Goal: Obtain resource: Download file/media

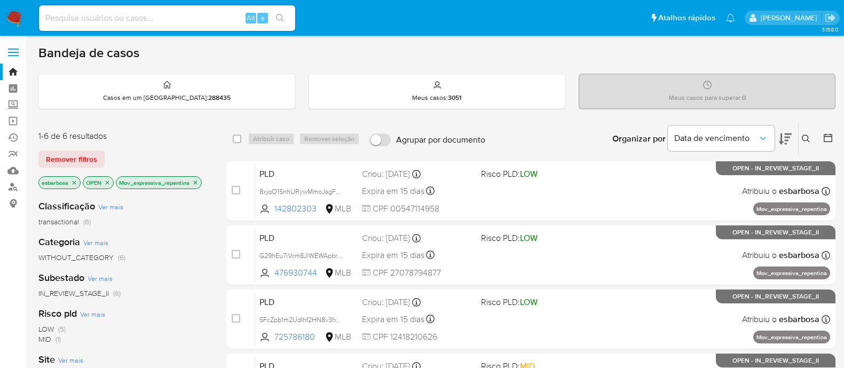
scroll to position [66, 0]
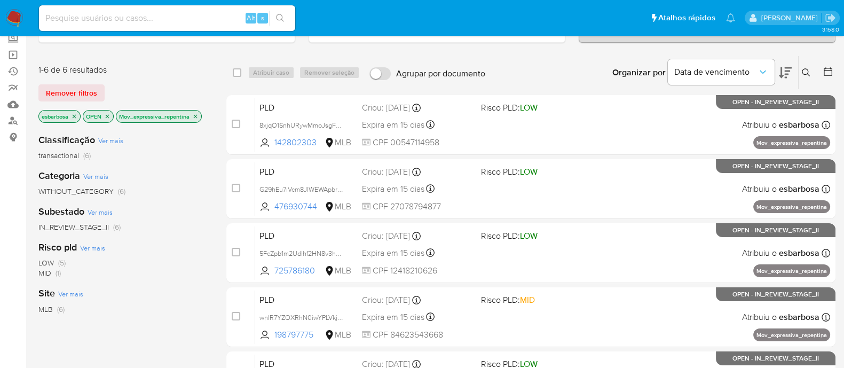
click at [16, 17] on img at bounding box center [14, 18] width 18 height 18
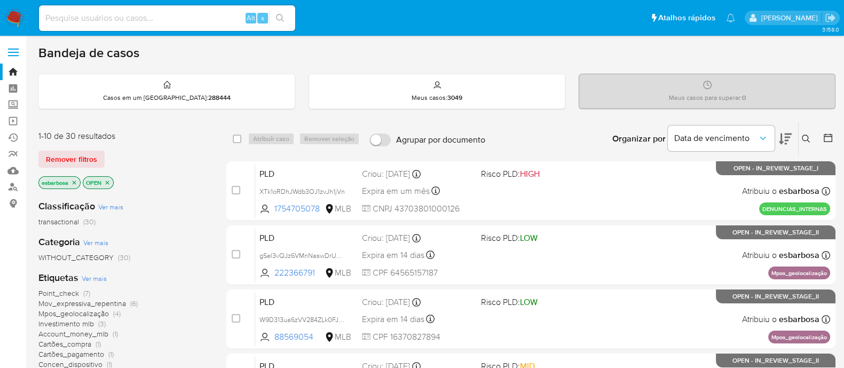
click at [14, 16] on img at bounding box center [14, 18] width 18 height 18
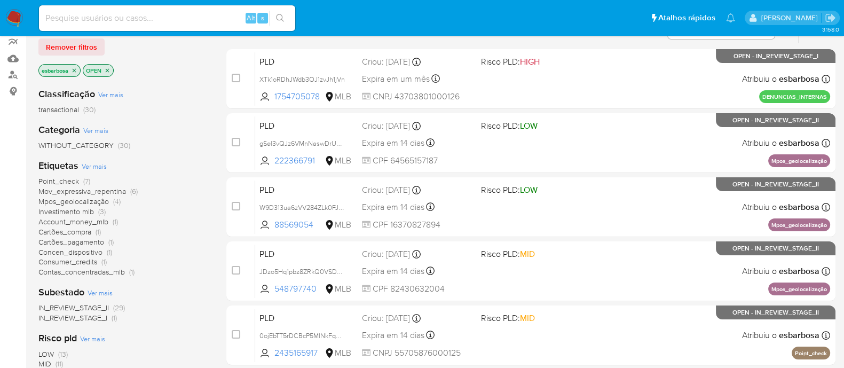
scroll to position [133, 0]
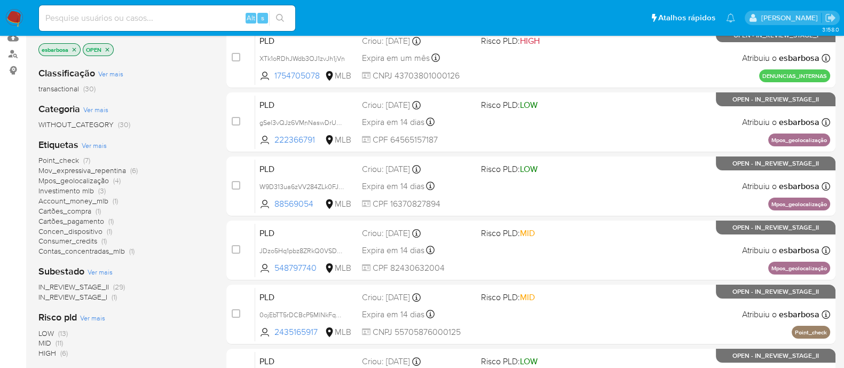
click at [59, 249] on span "Contas_concentradas_mlb" at bounding box center [81, 251] width 87 height 11
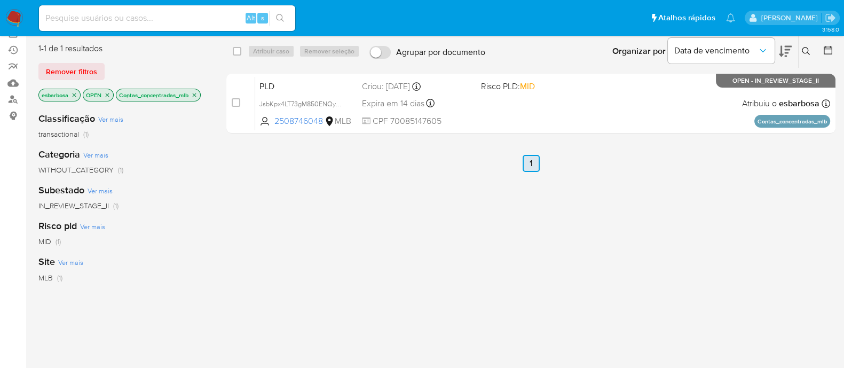
scroll to position [66, 0]
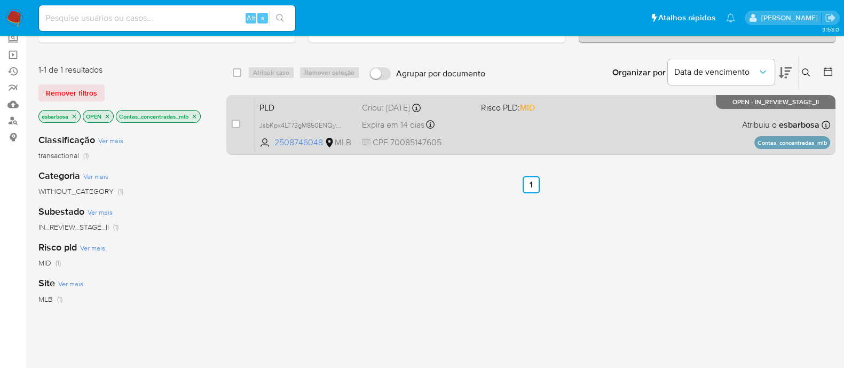
click at [567, 137] on div "PLD JsbKpx4LT73gM850ENQy5ski 2508746048 MLB Risco PLD: MID Criou: 12/08/2025 Cr…" at bounding box center [542, 125] width 575 height 54
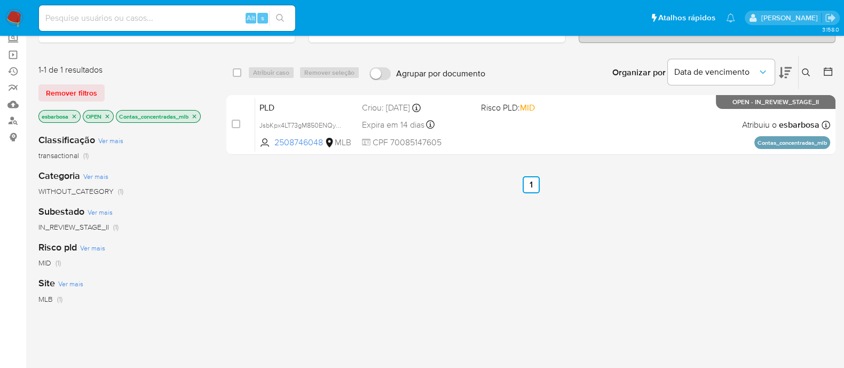
click at [195, 116] on icon "close-filter" at bounding box center [194, 116] width 6 height 6
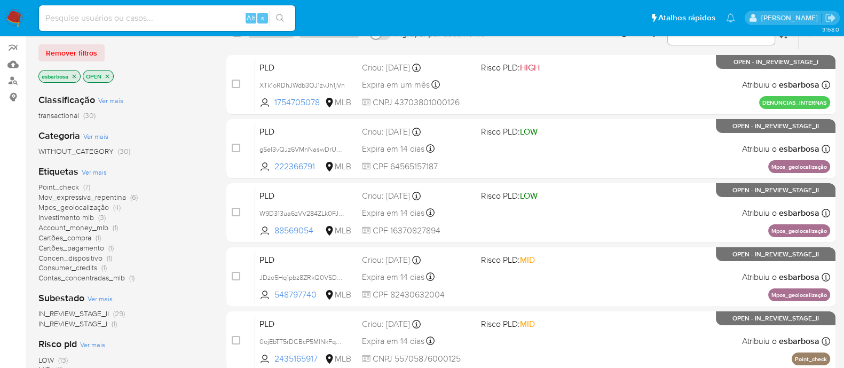
scroll to position [133, 0]
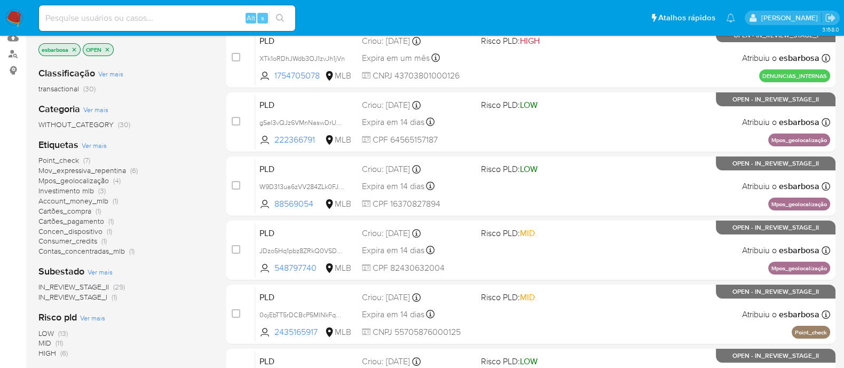
click at [81, 177] on span "Mpos_geolocalização" at bounding box center [73, 180] width 70 height 11
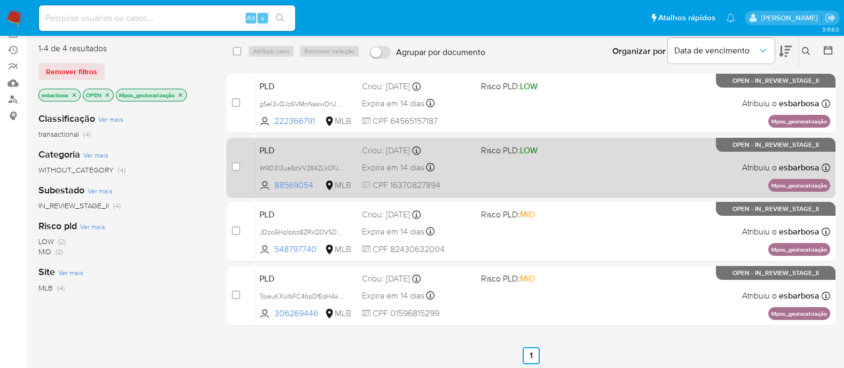
scroll to position [66, 0]
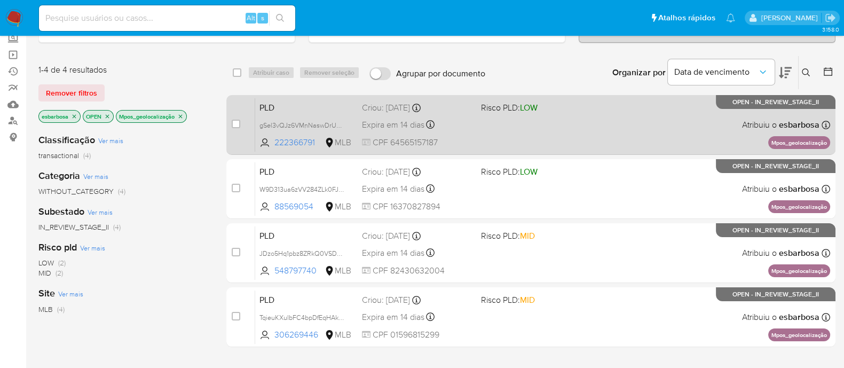
click at [607, 135] on div "PLD gSel3vQJz6VMnNaswDrUnWpk 222366791 MLB Risco PLD: LOW Criou: 12/08/2025 Cri…" at bounding box center [542, 125] width 575 height 54
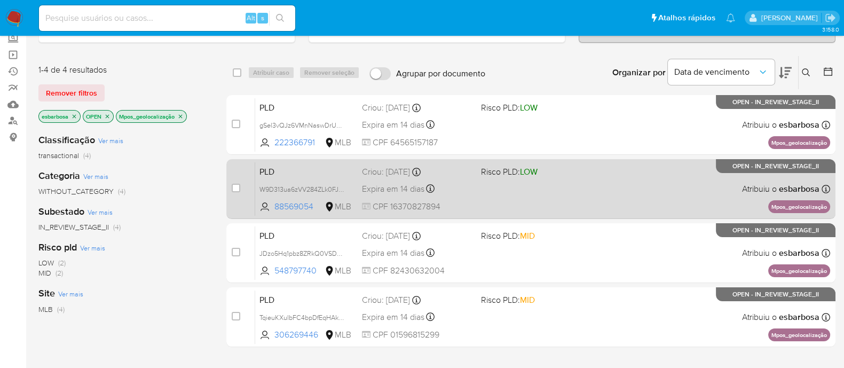
click at [608, 185] on div "PLD W9D313ua6zVV284ZLk0FJUa6 88569054 MLB Risco PLD: LOW Criou: 12/08/2025 Crio…" at bounding box center [542, 189] width 575 height 54
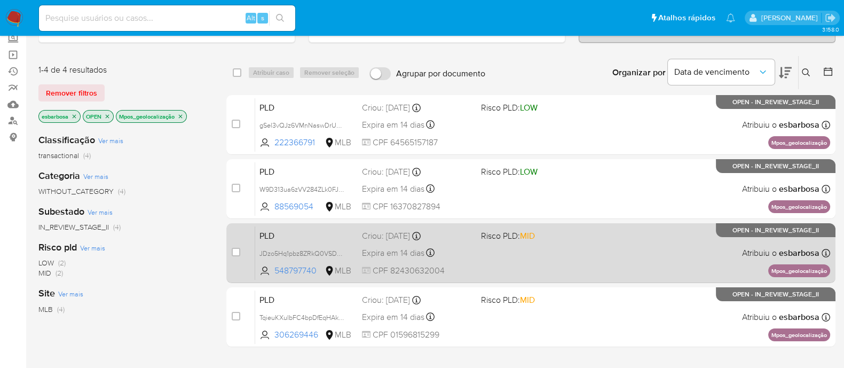
click at [590, 261] on div "PLD JDzo5Hq1pbz8ZRkQ0VSDbqIr 548797740 MLB Risco PLD: MID Criou: 12/08/2025 Cri…" at bounding box center [542, 253] width 575 height 54
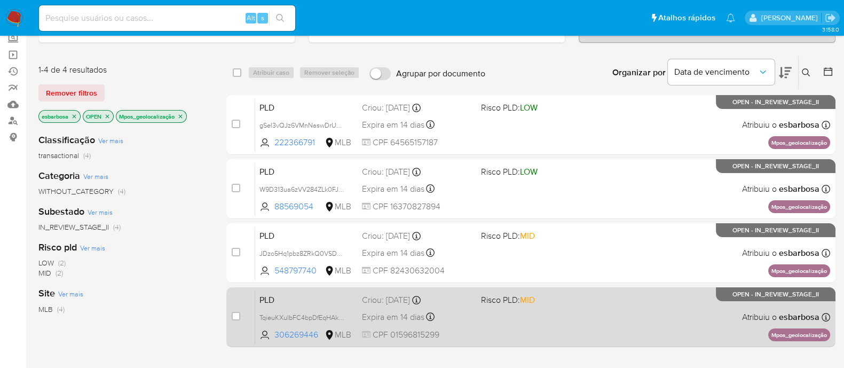
click at [606, 310] on div "PLD TqieuKXuIbFC4bpDfEqHAkh7 306269446 MLB Risco PLD: MID Criou: 12/08/2025 Cri…" at bounding box center [542, 317] width 575 height 54
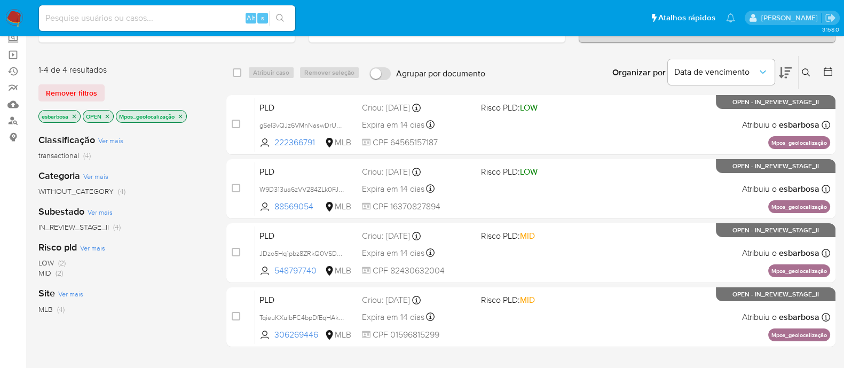
click at [183, 116] on icon "close-filter" at bounding box center [181, 116] width 4 height 4
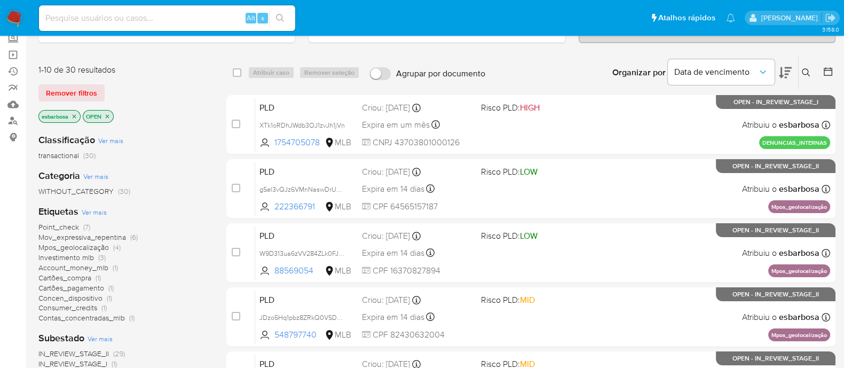
scroll to position [133, 0]
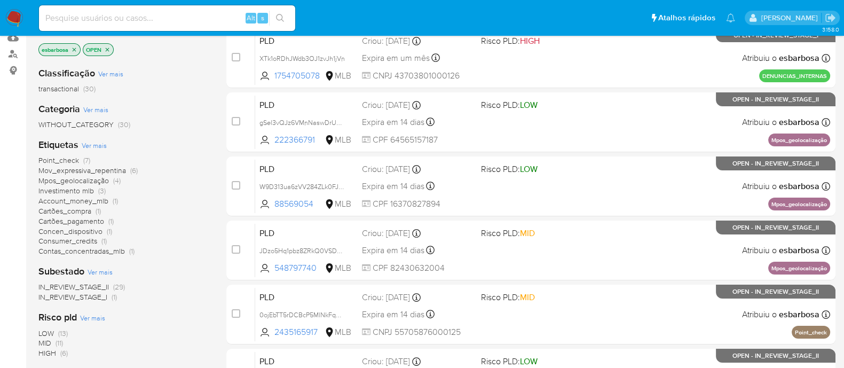
click at [74, 171] on span "Mov_expressiva_repentina" at bounding box center [82, 170] width 88 height 11
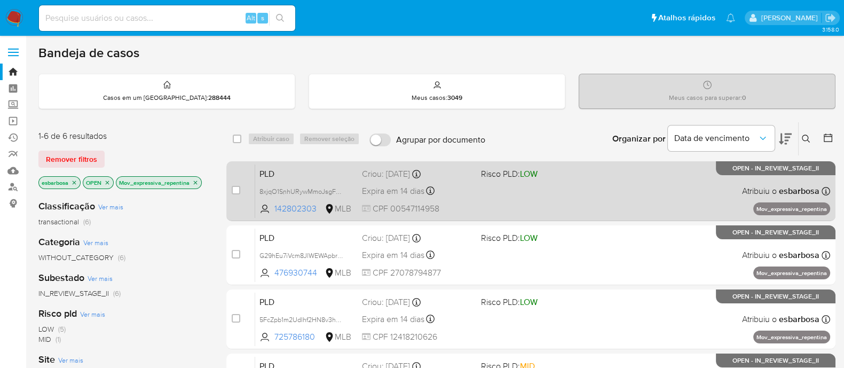
scroll to position [66, 0]
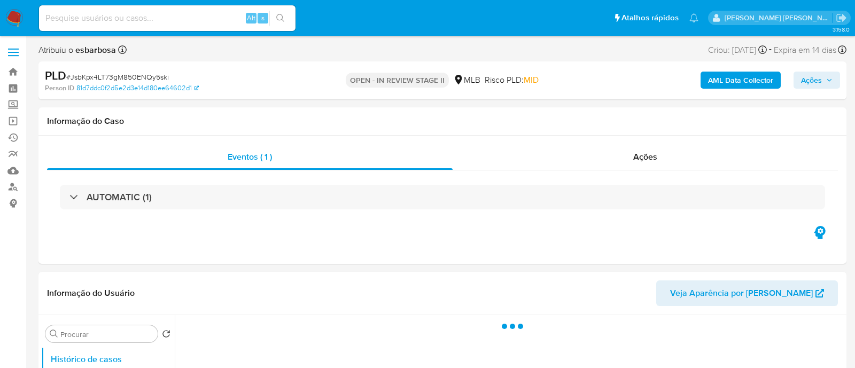
select select "10"
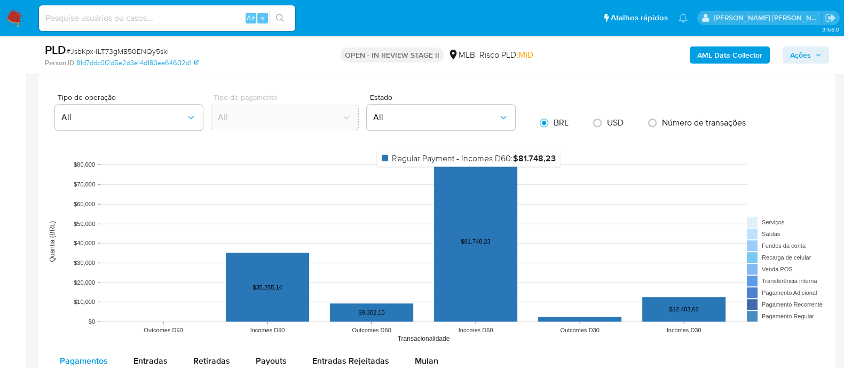
scroll to position [1001, 0]
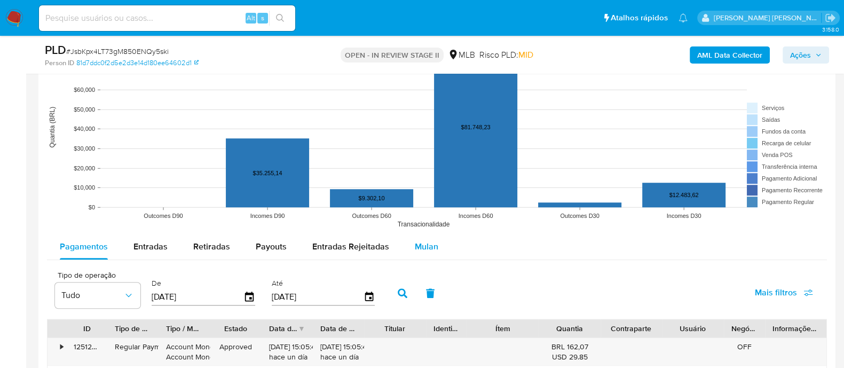
click at [419, 247] on span "Mulan" at bounding box center [426, 246] width 23 height 12
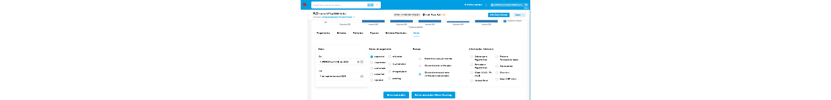
scroll to position [1135, 0]
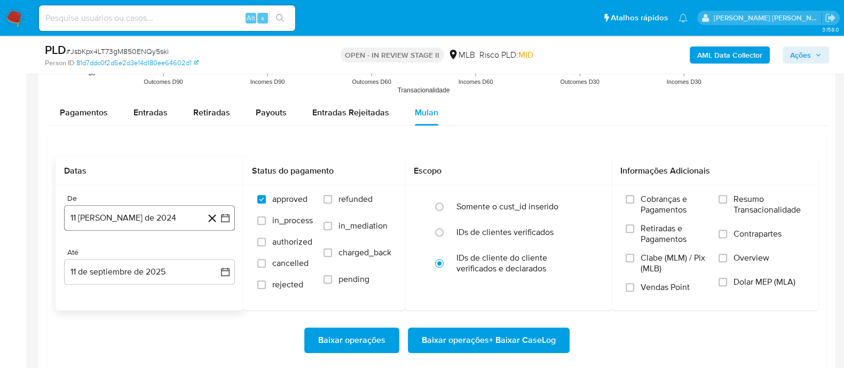
click at [159, 217] on button "11 [PERSON_NAME] de 2024" at bounding box center [149, 218] width 171 height 26
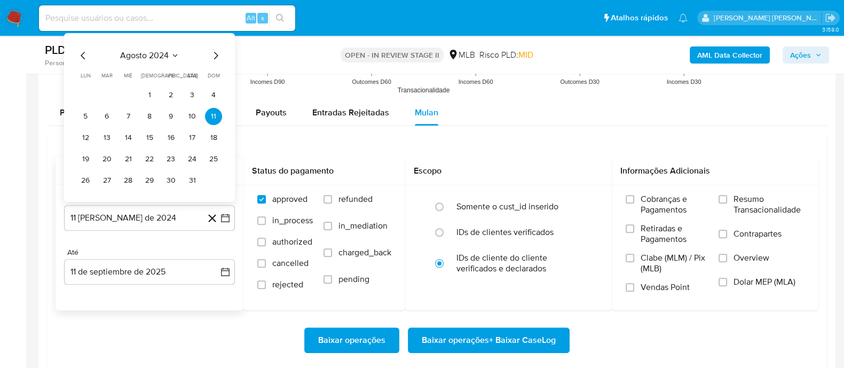
click at [153, 50] on span "agosto 2024" at bounding box center [144, 55] width 49 height 11
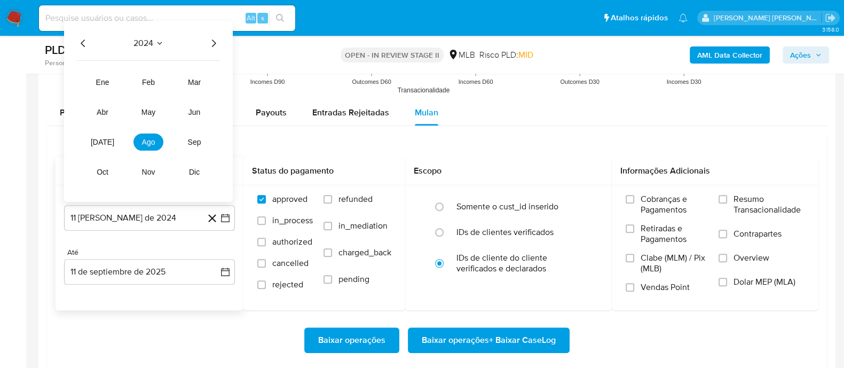
click at [213, 40] on icon "Año siguiente" at bounding box center [214, 42] width 4 height 7
click at [109, 142] on button "jul" at bounding box center [103, 141] width 30 height 17
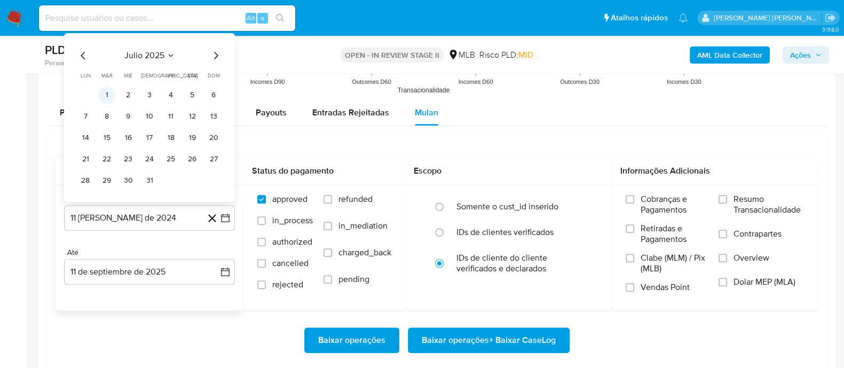
click at [107, 89] on button "1" at bounding box center [106, 94] width 17 height 17
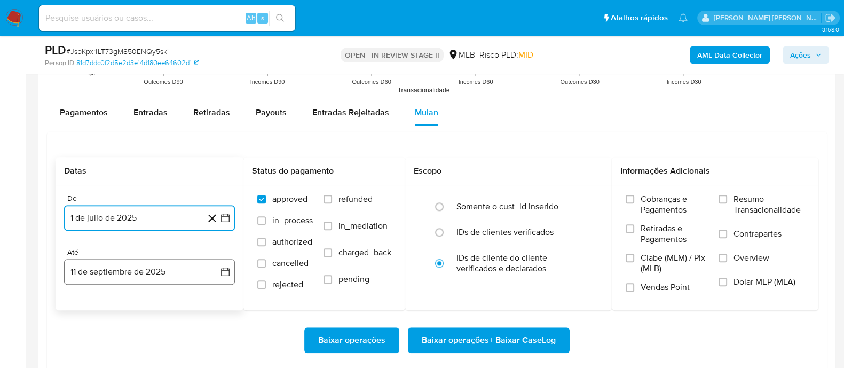
click at [147, 271] on button "11 de septiembre de 2025" at bounding box center [149, 272] width 171 height 26
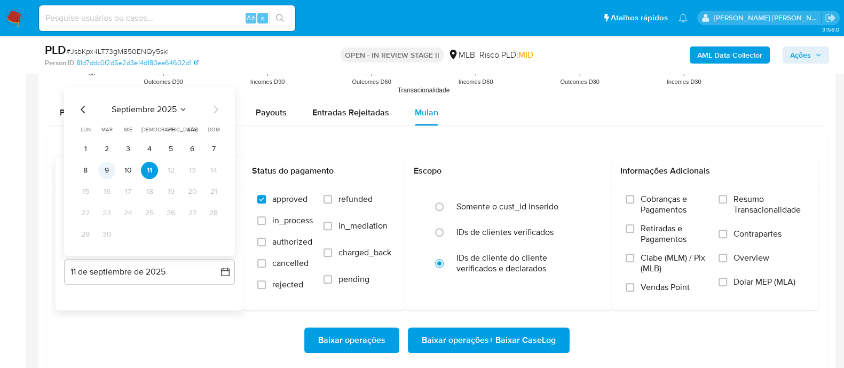
click at [107, 169] on button "9" at bounding box center [106, 169] width 17 height 17
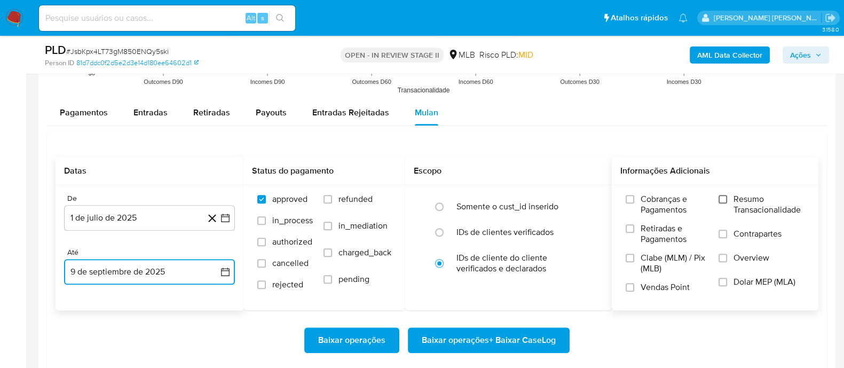
click at [723, 199] on input "Resumo Transacionalidade" at bounding box center [723, 199] width 9 height 9
click at [726, 234] on input "Contrapartes" at bounding box center [723, 234] width 9 height 9
click at [633, 289] on input "Vendas Point" at bounding box center [630, 287] width 9 height 9
click at [510, 338] on span "Baixar operações + Baixar CaseLog" at bounding box center [489, 339] width 134 height 23
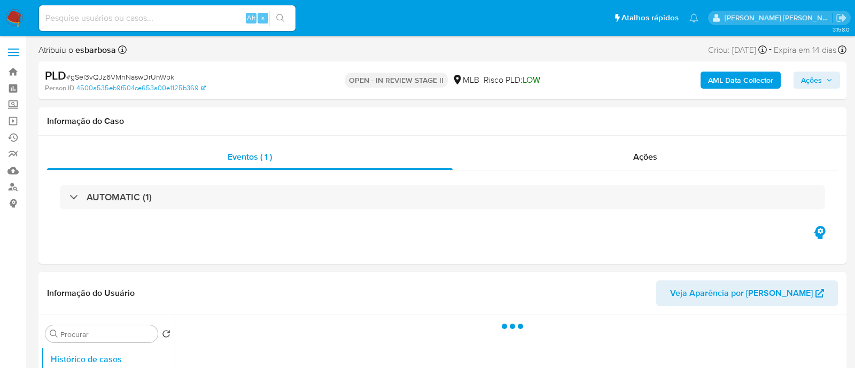
select select "10"
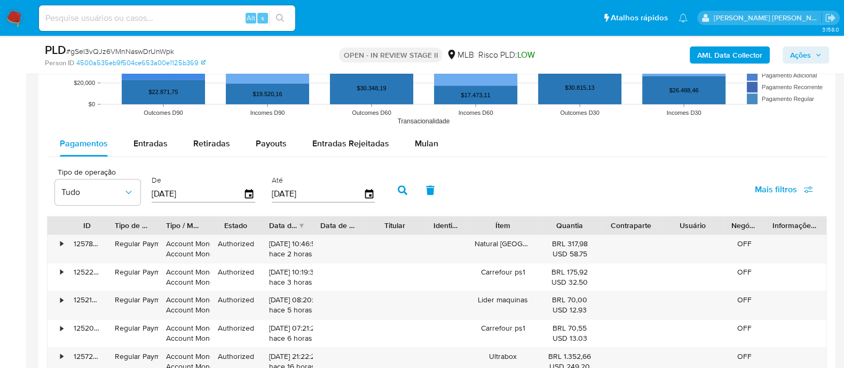
scroll to position [1135, 0]
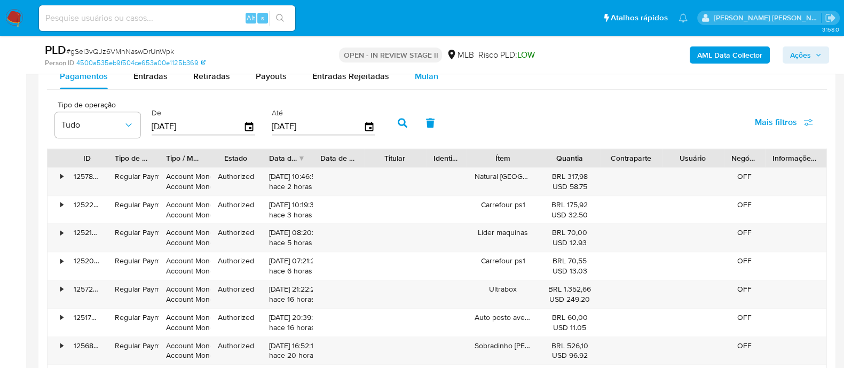
click at [428, 82] on div "Mulan" at bounding box center [426, 77] width 23 height 26
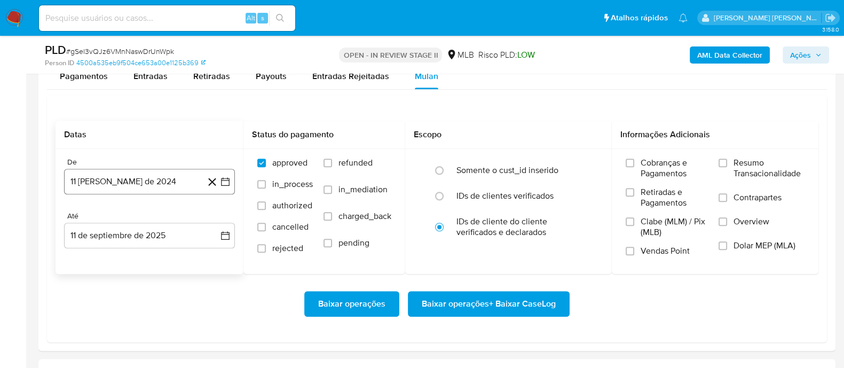
click at [150, 177] on button "11 [PERSON_NAME] de 2024" at bounding box center [149, 182] width 171 height 26
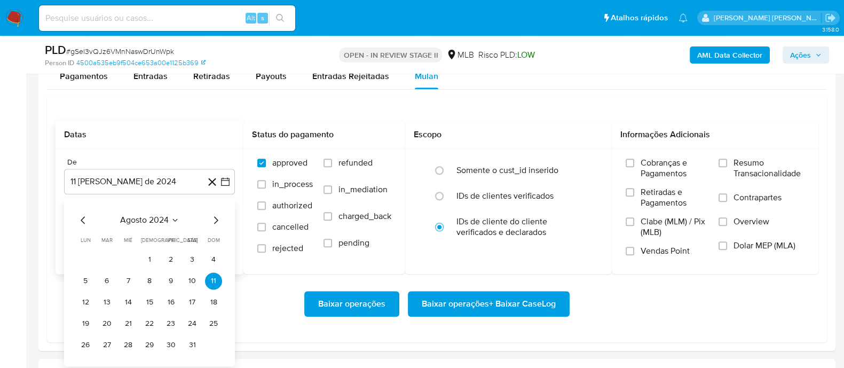
click at [154, 222] on span "agosto 2024" at bounding box center [144, 220] width 49 height 11
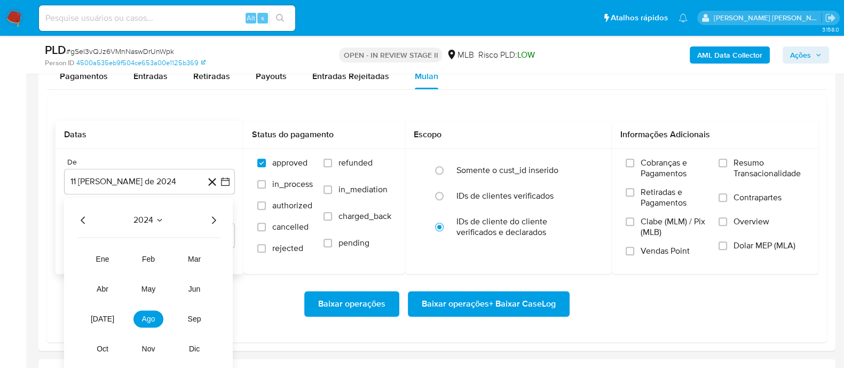
click at [211, 221] on icon "Año siguiente" at bounding box center [213, 220] width 13 height 13
click at [107, 318] on span "[DATE]" at bounding box center [102, 319] width 23 height 9
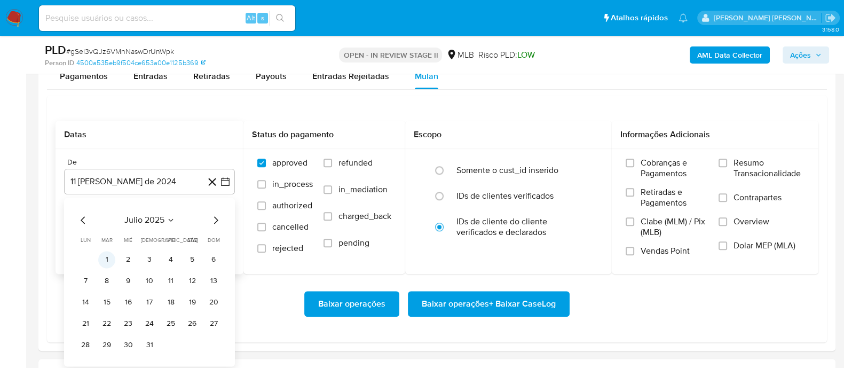
click at [106, 260] on button "1" at bounding box center [106, 259] width 17 height 17
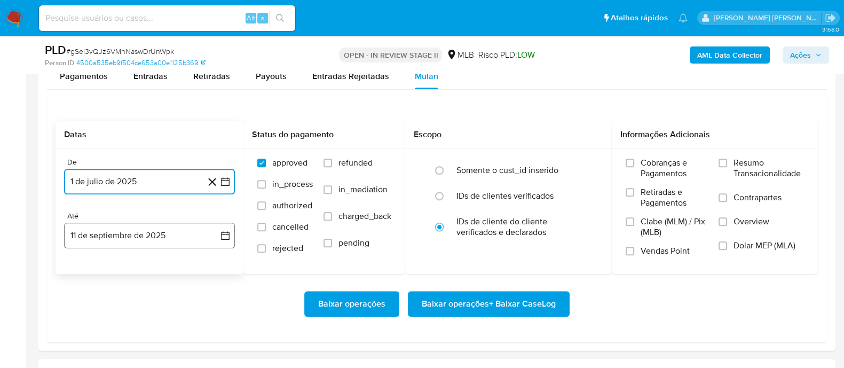
click at [140, 238] on button "11 de septiembre de 2025" at bounding box center [149, 236] width 171 height 26
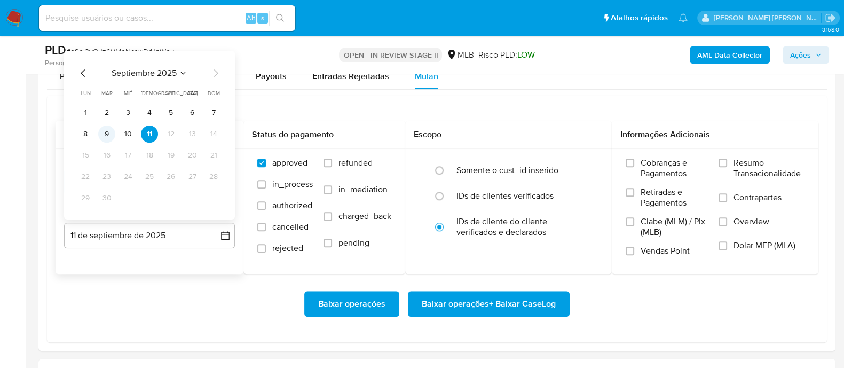
click at [109, 135] on button "9" at bounding box center [106, 134] width 17 height 17
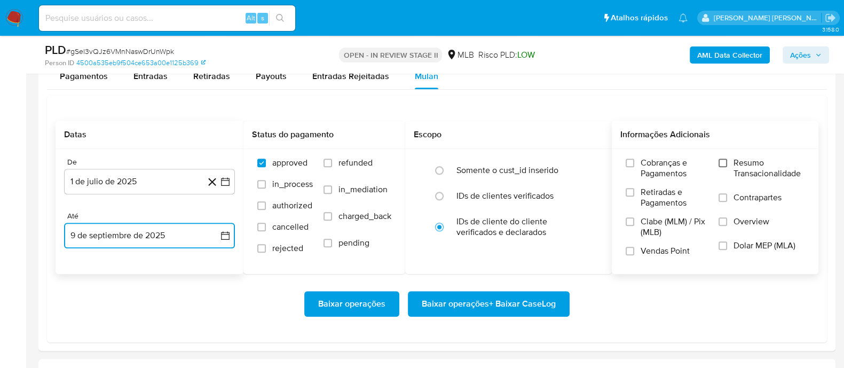
click at [726, 162] on input "Resumo Transacionalidade" at bounding box center [723, 163] width 9 height 9
click at [725, 197] on input "Contrapartes" at bounding box center [723, 197] width 9 height 9
click at [630, 253] on input "Vendas Point" at bounding box center [630, 251] width 9 height 9
click at [516, 300] on span "Baixar operações + Baixar CaseLog" at bounding box center [489, 303] width 134 height 23
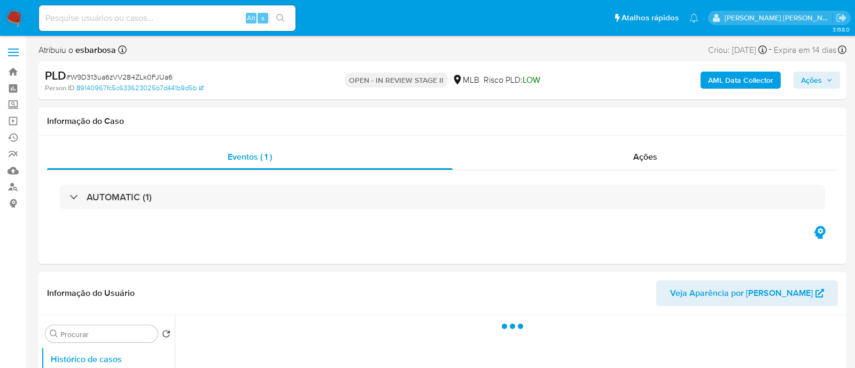
select select "10"
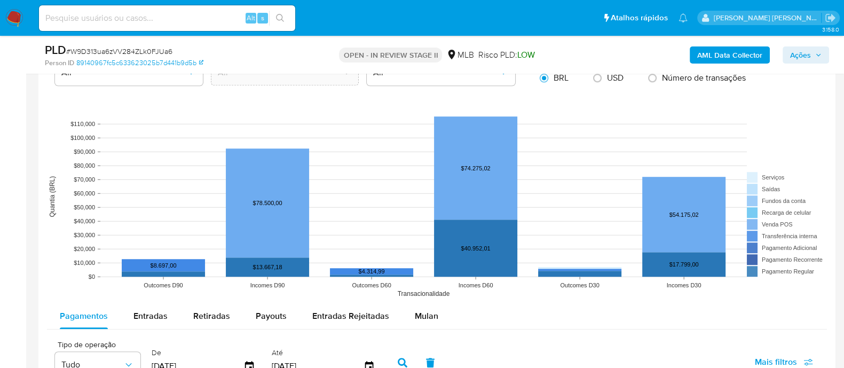
scroll to position [1068, 0]
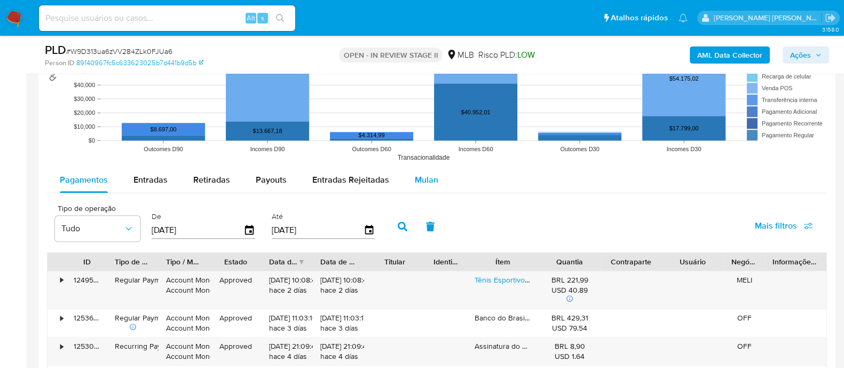
click at [432, 176] on span "Mulan" at bounding box center [426, 180] width 23 height 12
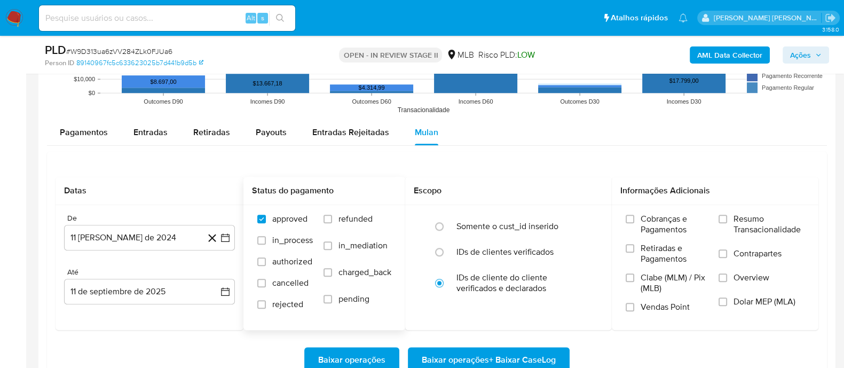
scroll to position [1135, 0]
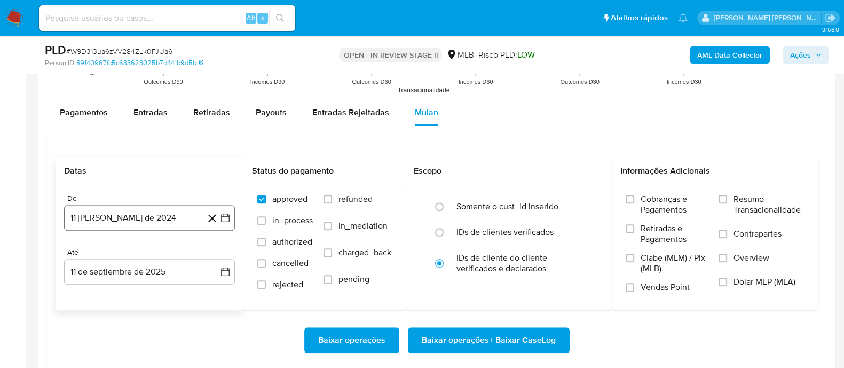
click at [168, 211] on button "11 [PERSON_NAME] de 2024" at bounding box center [149, 218] width 171 height 26
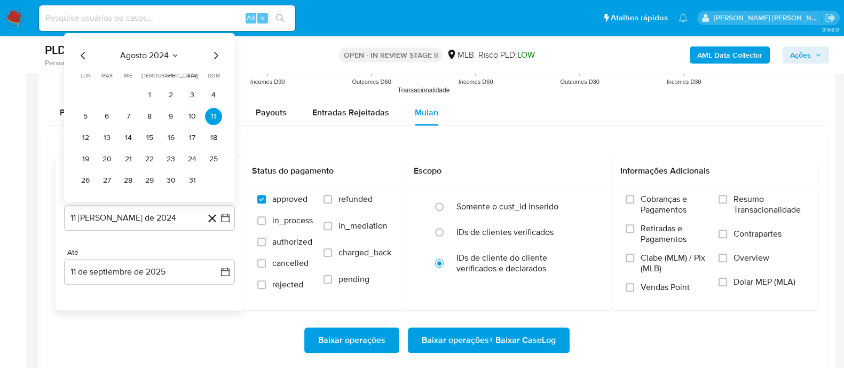
click at [157, 53] on span "agosto 2024" at bounding box center [144, 55] width 49 height 11
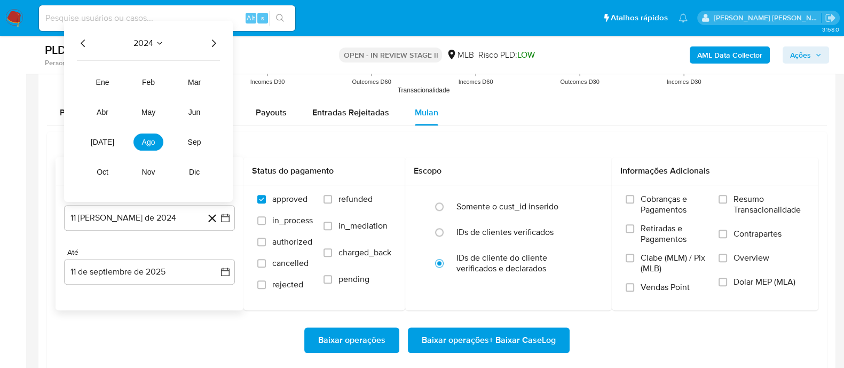
click at [209, 44] on icon "Año siguiente" at bounding box center [213, 42] width 13 height 13
click at [103, 143] on span "[DATE]" at bounding box center [102, 141] width 23 height 9
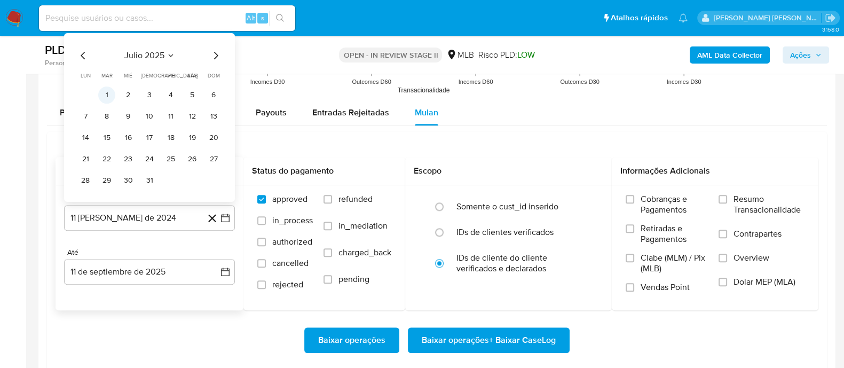
click at [105, 96] on button "1" at bounding box center [106, 94] width 17 height 17
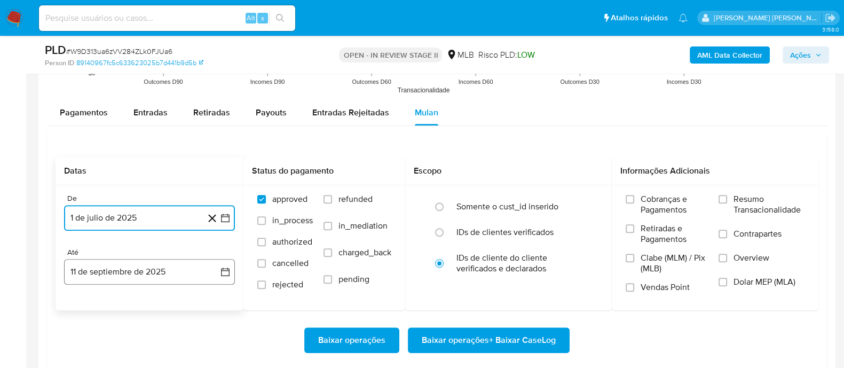
click at [140, 272] on button "11 de septiembre de 2025" at bounding box center [149, 272] width 171 height 26
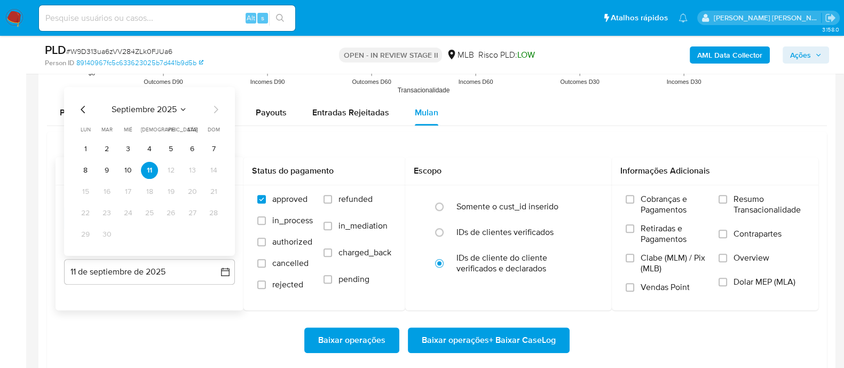
click at [104, 173] on button "9" at bounding box center [106, 169] width 17 height 17
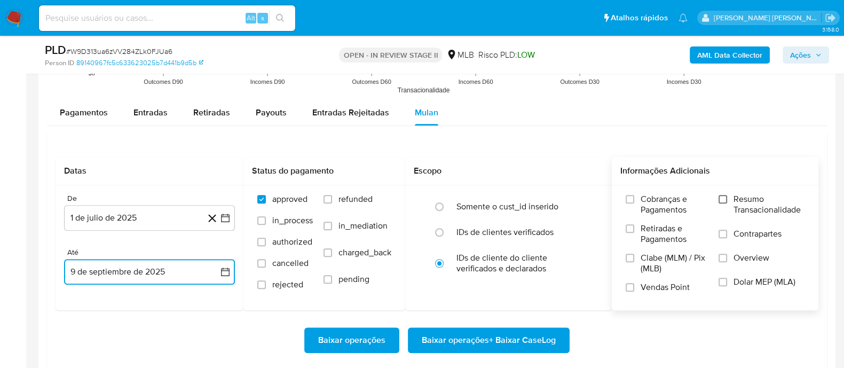
click at [722, 198] on input "Resumo Transacionalidade" at bounding box center [723, 199] width 9 height 9
click at [727, 234] on input "Contrapartes" at bounding box center [723, 234] width 9 height 9
drag, startPoint x: 634, startPoint y: 286, endPoint x: 566, endPoint y: 305, distance: 71.0
click at [633, 286] on input "Vendas Point" at bounding box center [630, 287] width 9 height 9
click at [498, 333] on span "Baixar operações + Baixar CaseLog" at bounding box center [489, 339] width 134 height 23
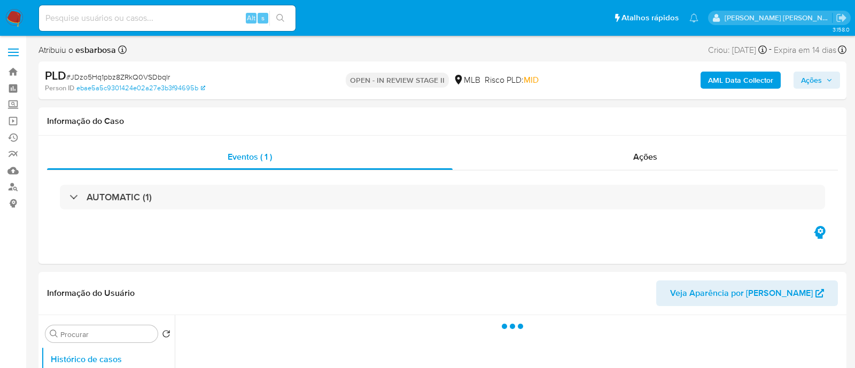
select select "10"
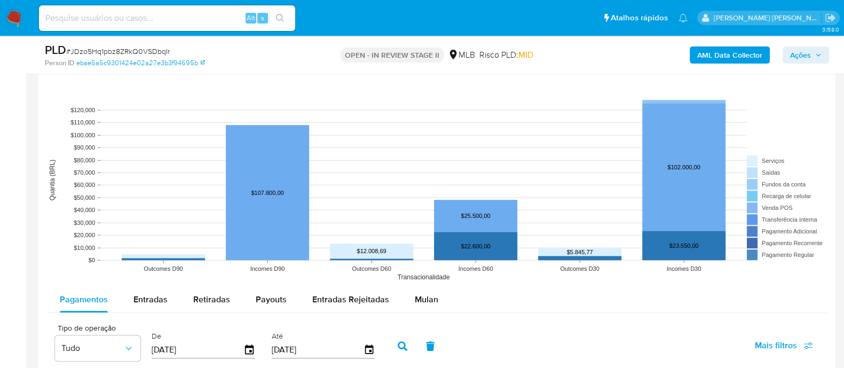
scroll to position [1001, 0]
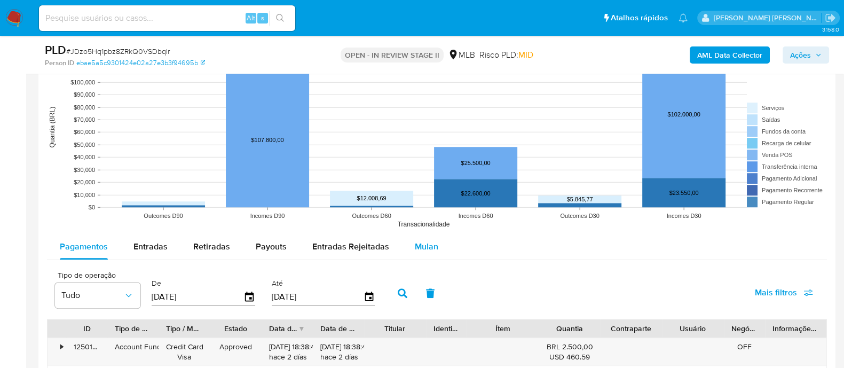
click at [422, 249] on span "Mulan" at bounding box center [426, 246] width 23 height 12
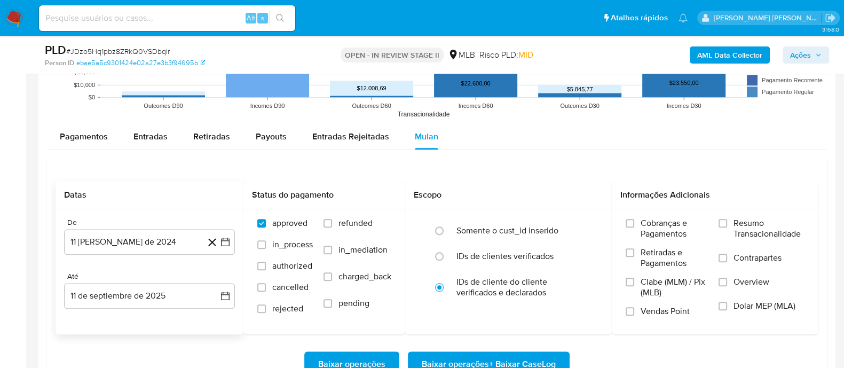
scroll to position [1135, 0]
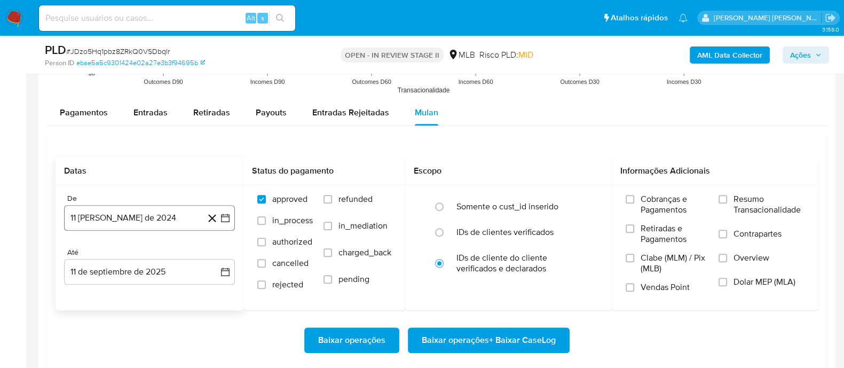
click at [163, 223] on button "11 [PERSON_NAME] de 2024" at bounding box center [149, 218] width 171 height 26
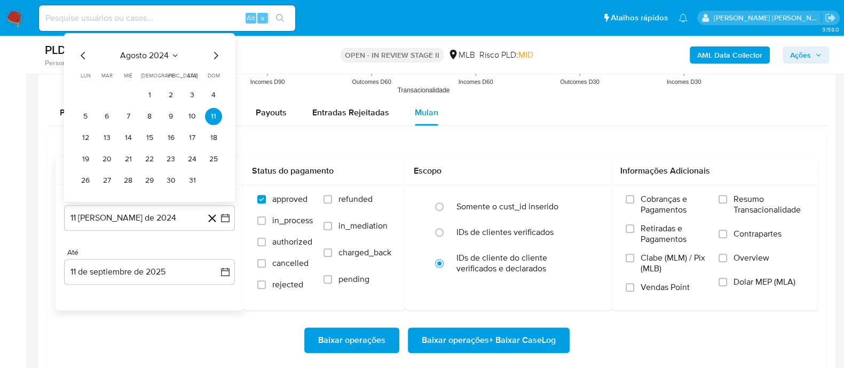
click at [150, 58] on span "agosto 2024" at bounding box center [144, 55] width 49 height 11
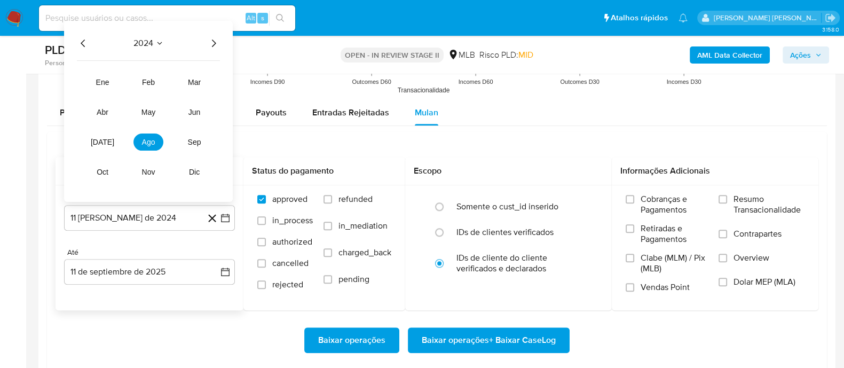
click at [210, 45] on icon "Año siguiente" at bounding box center [213, 42] width 13 height 13
click at [106, 140] on span "[DATE]" at bounding box center [102, 141] width 23 height 9
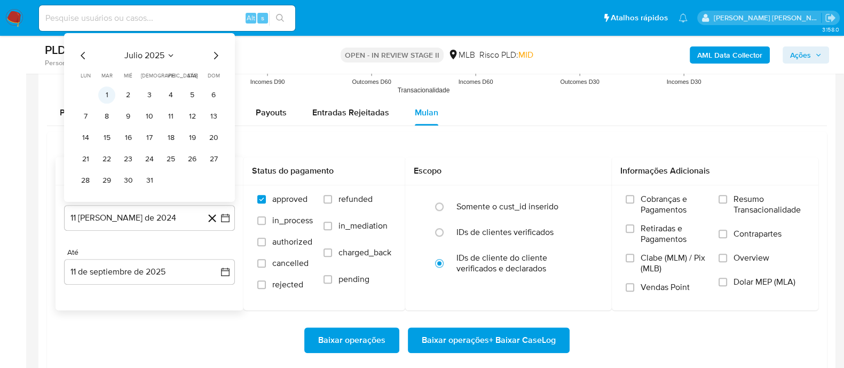
click at [110, 95] on button "1" at bounding box center [106, 94] width 17 height 17
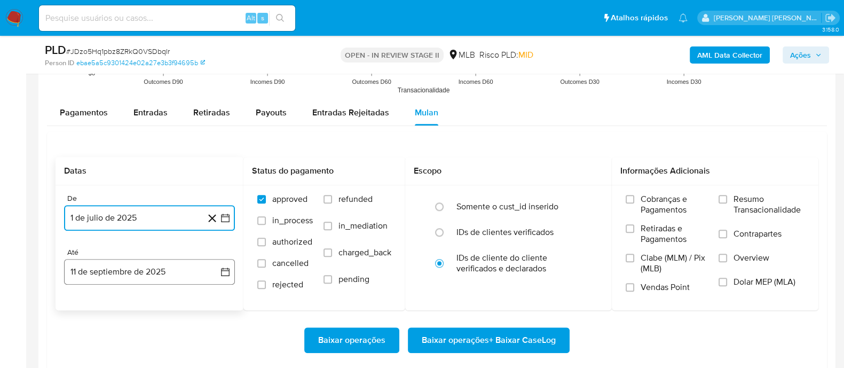
click at [163, 272] on button "11 de septiembre de 2025" at bounding box center [149, 272] width 171 height 26
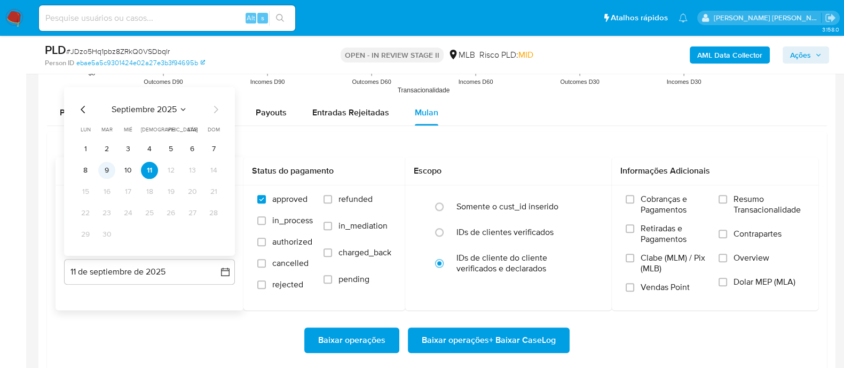
click at [104, 170] on button "9" at bounding box center [106, 169] width 17 height 17
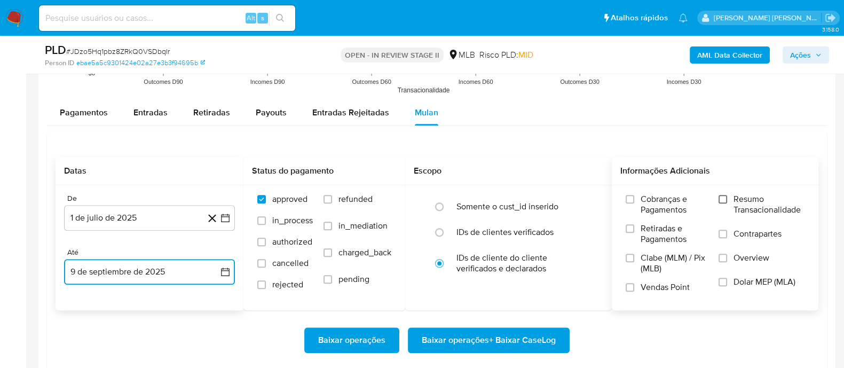
click at [724, 199] on input "Resumo Transacionalidade" at bounding box center [723, 199] width 9 height 9
click at [723, 239] on label "Contrapartes" at bounding box center [762, 241] width 86 height 24
click at [723, 238] on input "Contrapartes" at bounding box center [723, 234] width 9 height 9
click at [635, 284] on label "Vendas Point" at bounding box center [667, 291] width 82 height 19
click at [634, 284] on input "Vendas Point" at bounding box center [630, 287] width 9 height 9
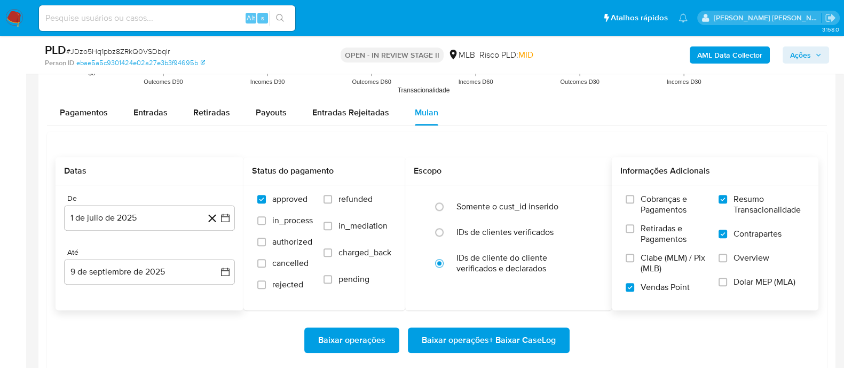
click at [492, 338] on span "Baixar operações + Baixar CaseLog" at bounding box center [489, 339] width 134 height 23
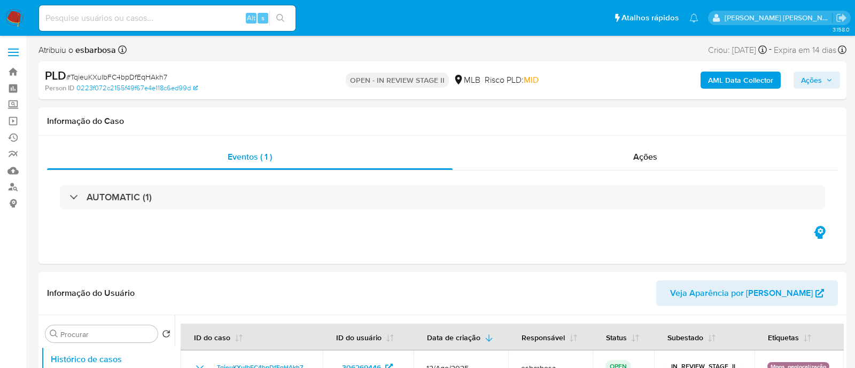
select select "10"
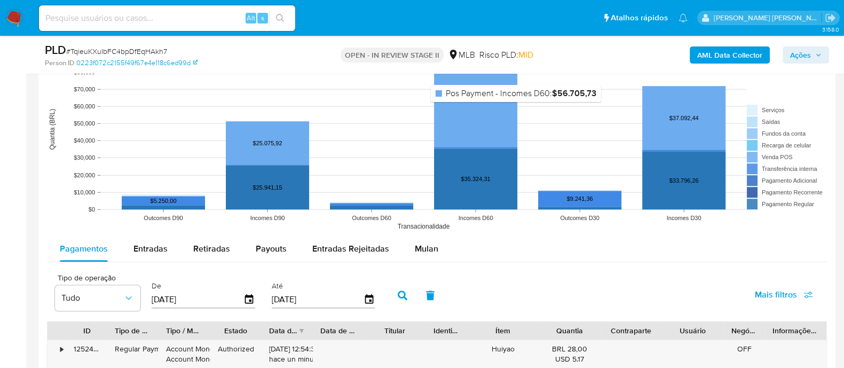
scroll to position [934, 0]
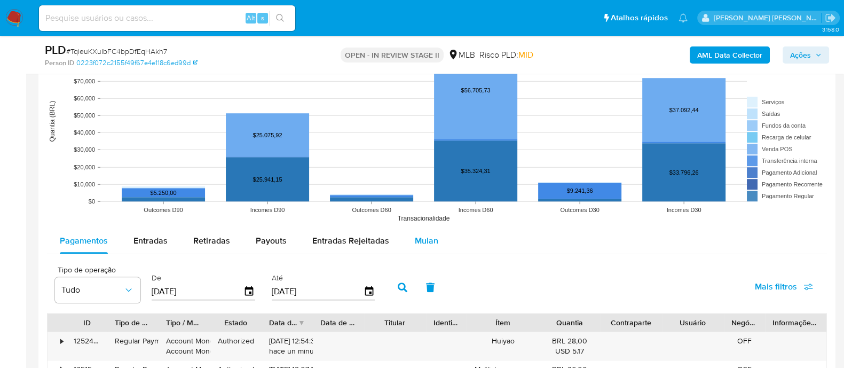
click at [430, 241] on span "Mulan" at bounding box center [426, 240] width 23 height 12
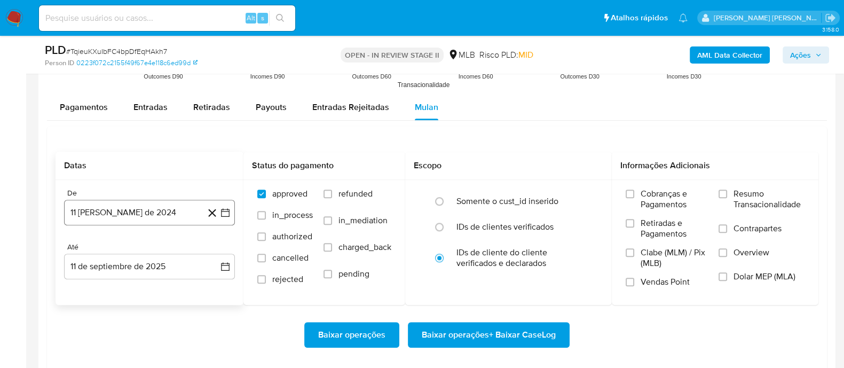
scroll to position [1068, 0]
click at [147, 210] on button "11 [PERSON_NAME] de 2024" at bounding box center [149, 213] width 171 height 26
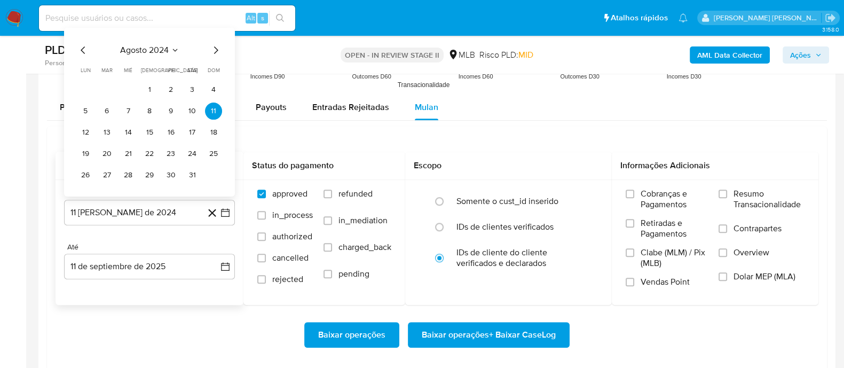
click at [153, 47] on span "agosto 2024" at bounding box center [144, 50] width 49 height 11
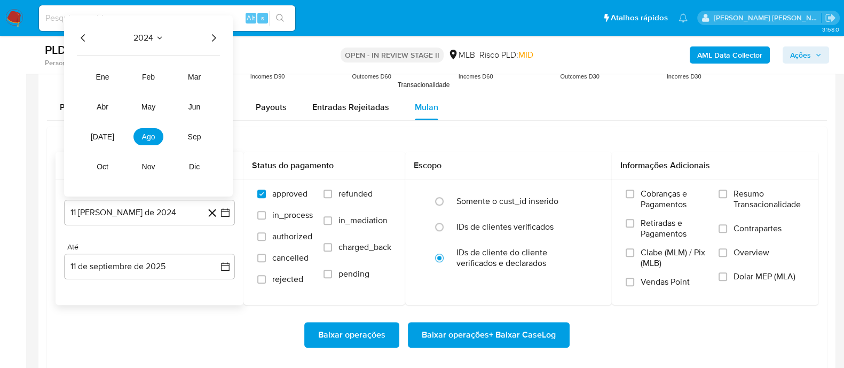
click at [214, 38] on icon "Año siguiente" at bounding box center [214, 37] width 4 height 7
click at [102, 137] on span "[DATE]" at bounding box center [102, 136] width 23 height 9
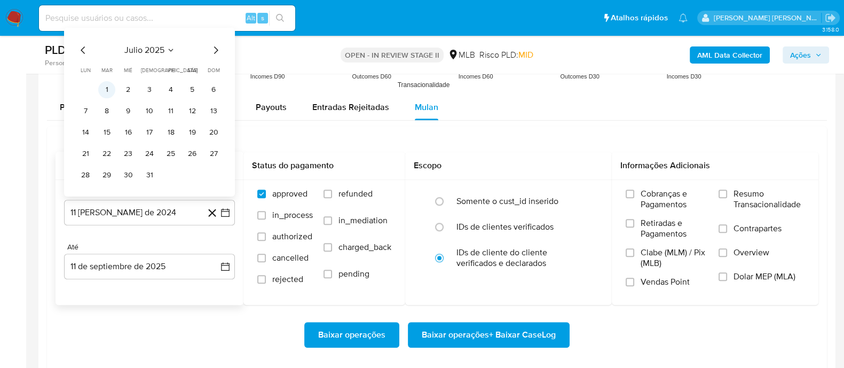
click at [111, 83] on button "1" at bounding box center [106, 89] width 17 height 17
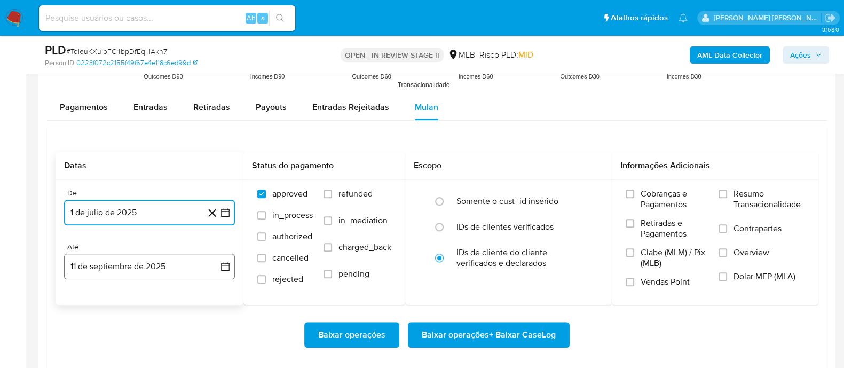
click at [182, 268] on button "11 de septiembre de 2025" at bounding box center [149, 267] width 171 height 26
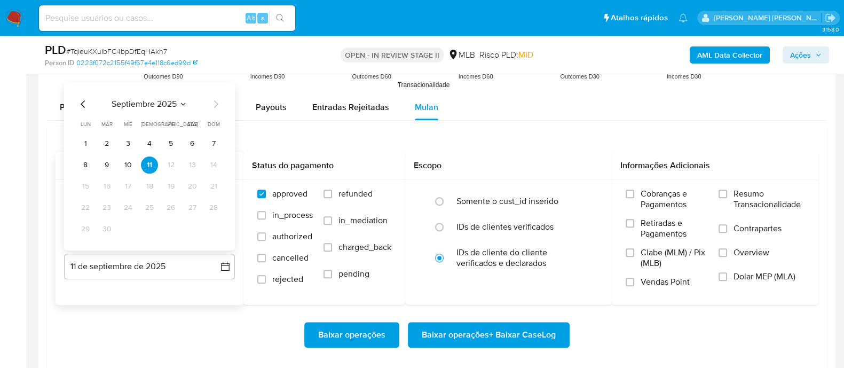
drag, startPoint x: 103, startPoint y: 162, endPoint x: 131, endPoint y: 167, distance: 28.7
click at [103, 162] on button "9" at bounding box center [106, 164] width 17 height 17
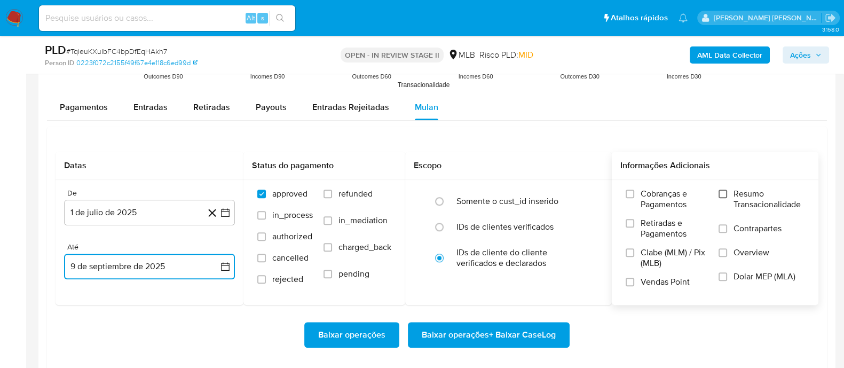
click at [724, 195] on input "Resumo Transacionalidade" at bounding box center [723, 194] width 9 height 9
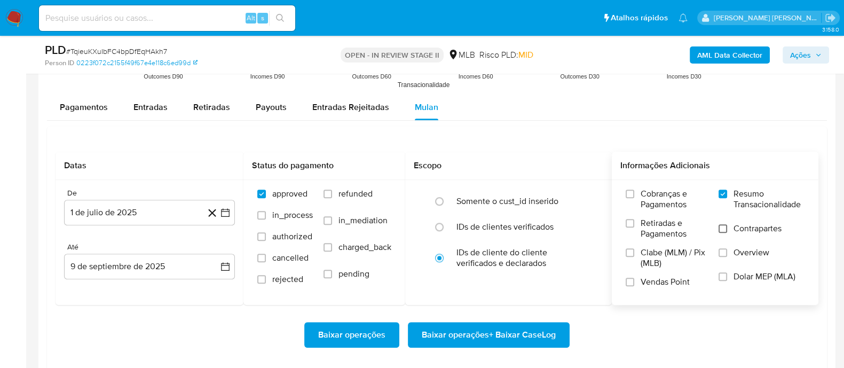
click at [722, 230] on input "Contrapartes" at bounding box center [723, 228] width 9 height 9
click at [633, 284] on input "Vendas Point" at bounding box center [630, 282] width 9 height 9
click at [475, 335] on span "Baixar operações + Baixar CaseLog" at bounding box center [489, 334] width 134 height 23
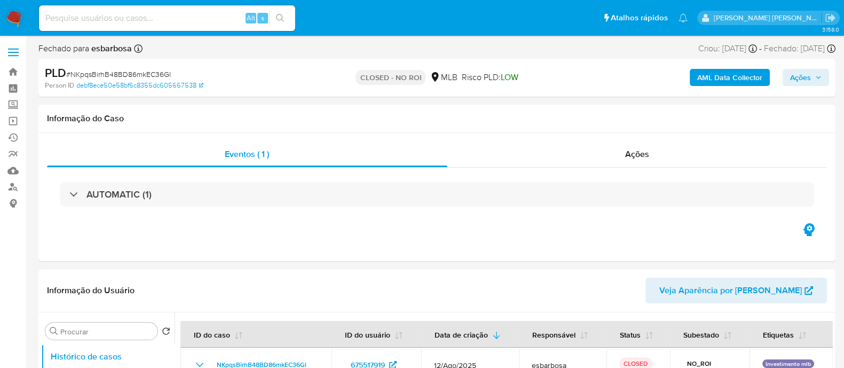
select select "10"
